Goal: Task Accomplishment & Management: Use online tool/utility

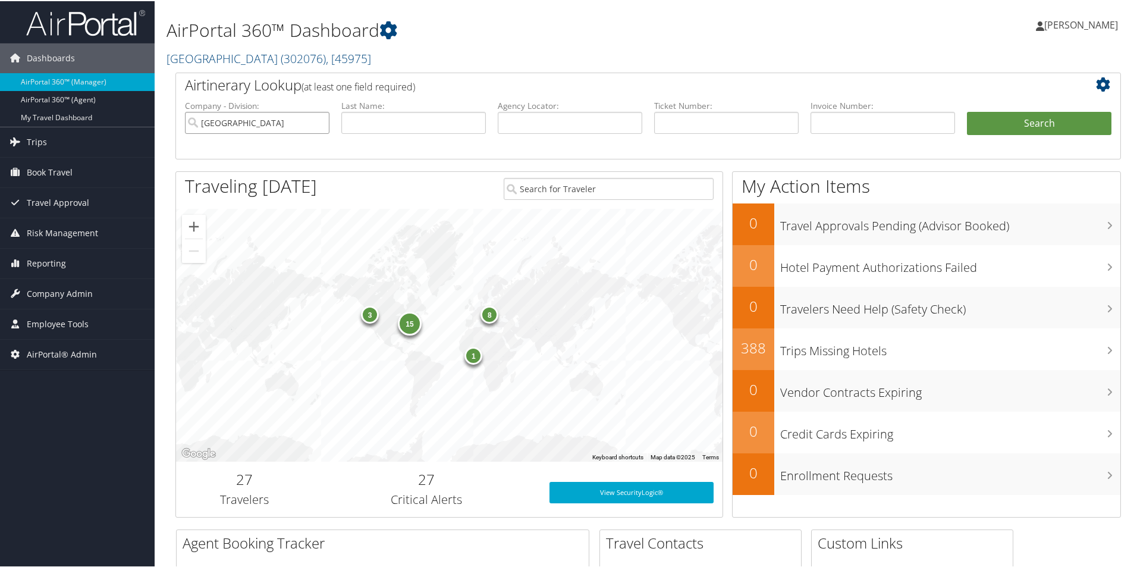
click at [319, 121] on input "Temple University" at bounding box center [257, 122] width 144 height 22
paste input "CSC361"
type input "CSC361"
click at [1017, 122] on button "Search" at bounding box center [1039, 123] width 144 height 24
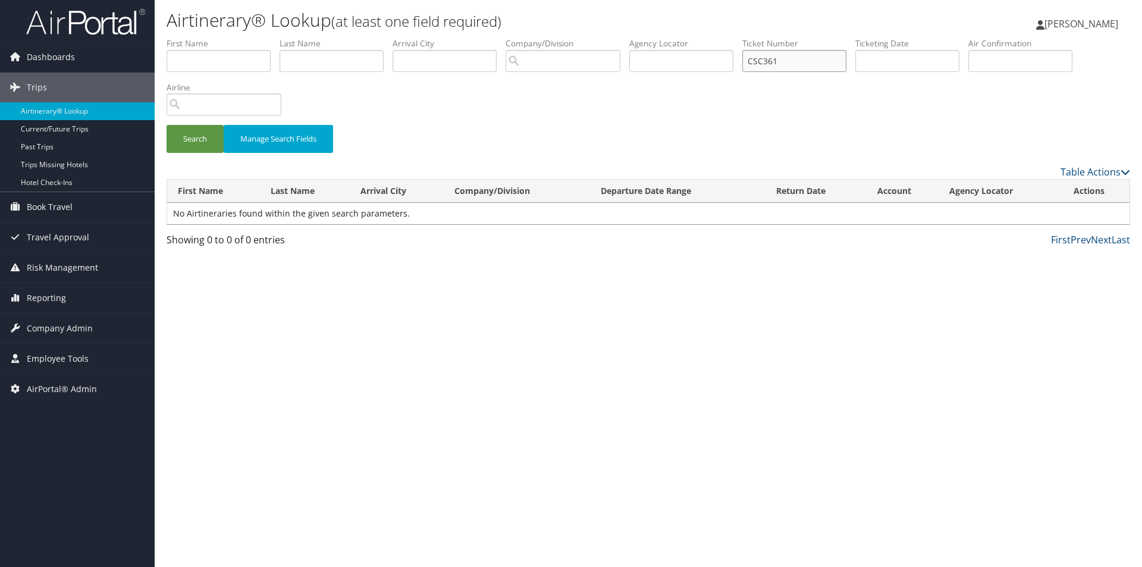
drag, startPoint x: 784, startPoint y: 62, endPoint x: 529, endPoint y: 56, distance: 255.1
click at [545, 37] on ul "First Name Last Name Departure City Arrival City Company/Division Airport/City …" at bounding box center [647, 37] width 963 height 0
click at [676, 60] on input "text" at bounding box center [681, 61] width 104 height 22
click at [921, 60] on input "text" at bounding box center [907, 61] width 104 height 22
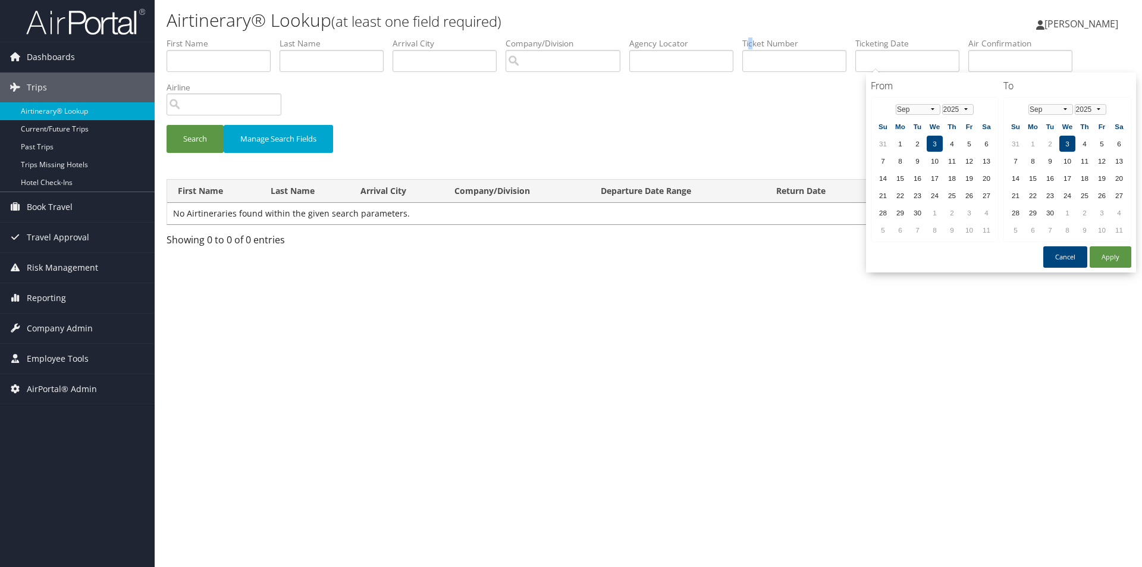
click at [760, 47] on label "Ticket Number" at bounding box center [798, 43] width 113 height 12
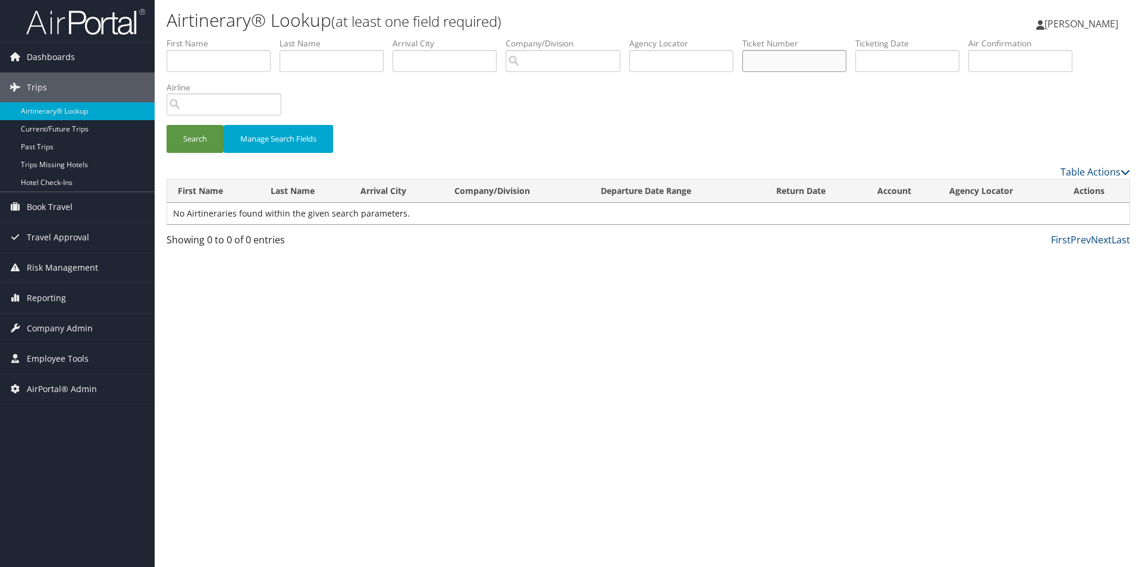
click at [765, 58] on input "text" at bounding box center [794, 61] width 104 height 22
type input "0067309221797"
click at [166, 125] on button "Search" at bounding box center [194, 139] width 57 height 28
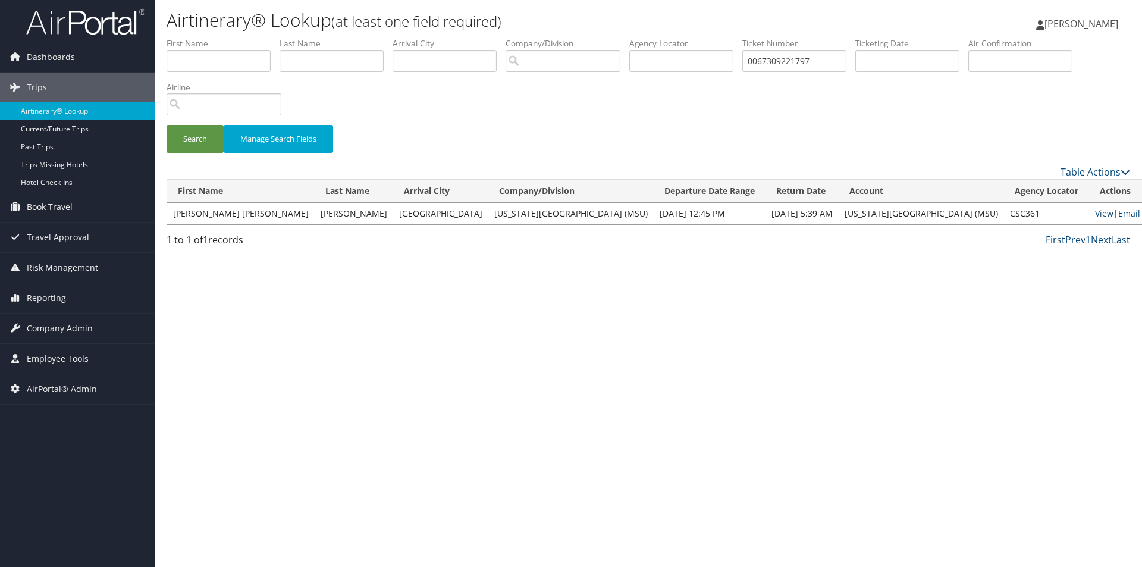
click at [1095, 215] on link "View" at bounding box center [1104, 212] width 18 height 11
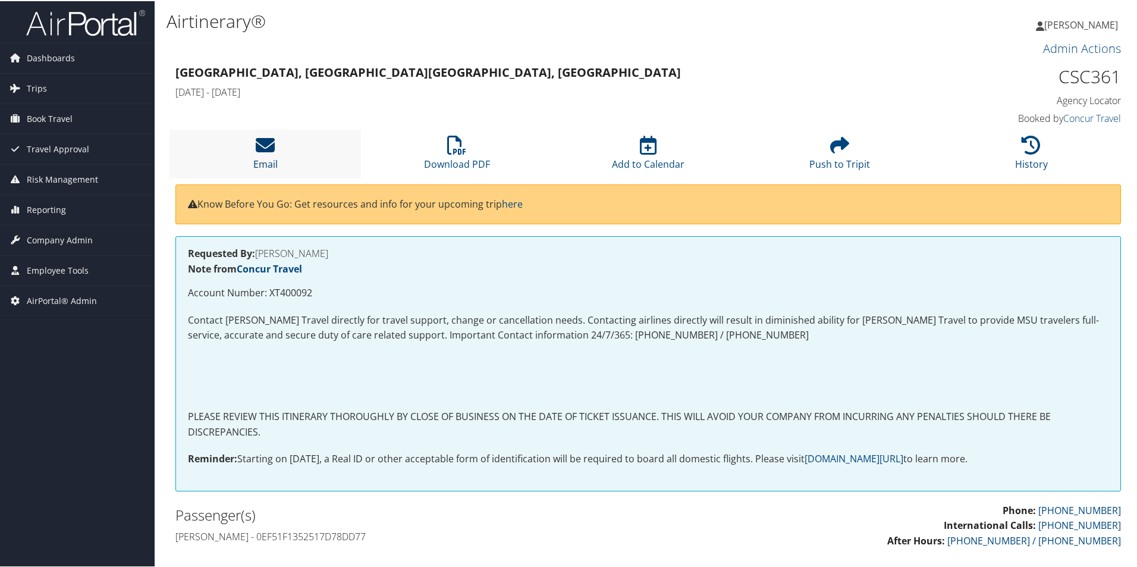
click at [269, 145] on icon at bounding box center [265, 143] width 19 height 19
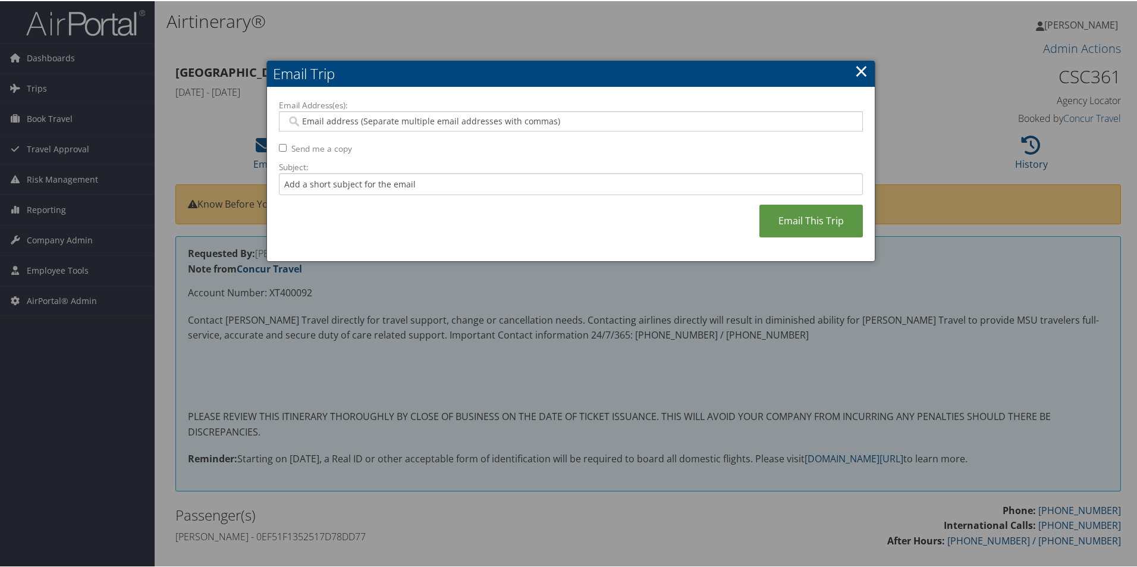
click at [320, 122] on input "Email Address(es):" at bounding box center [571, 120] width 568 height 12
click at [325, 115] on input "Email Address(es):" at bounding box center [571, 120] width 568 height 12
type input "[EMAIL_ADDRESS][DOMAIN_NAME]"
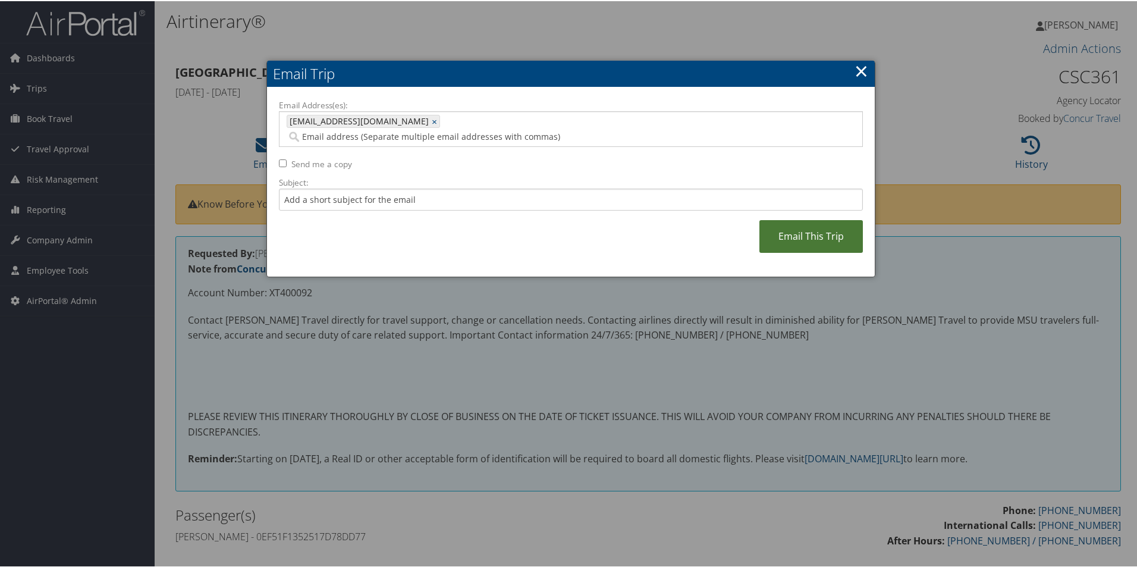
click at [822, 219] on link "Email This Trip" at bounding box center [810, 235] width 103 height 33
